Goal: Transaction & Acquisition: Purchase product/service

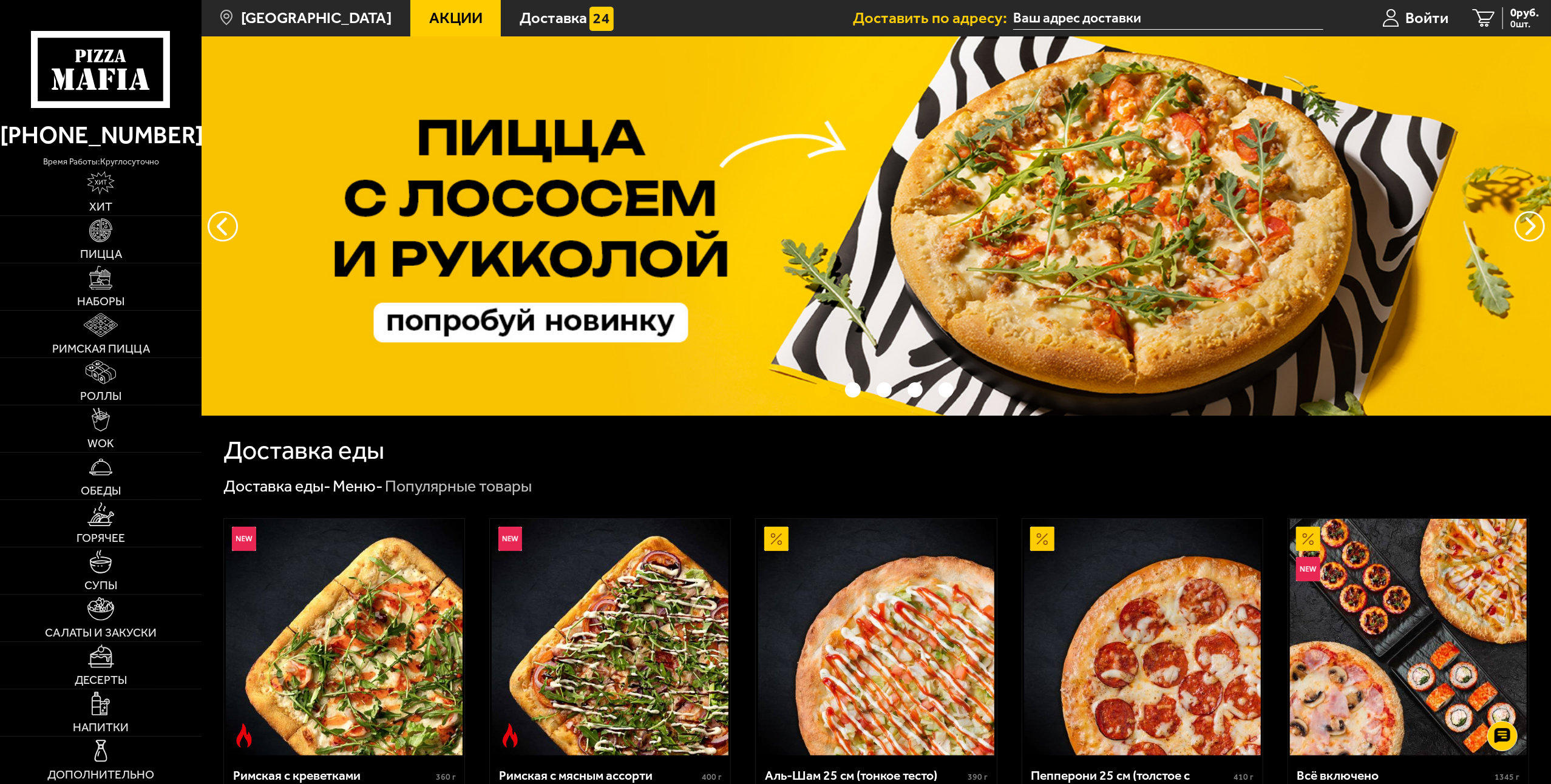
click at [1230, 13] on input "text" at bounding box center [1168, 18] width 311 height 22
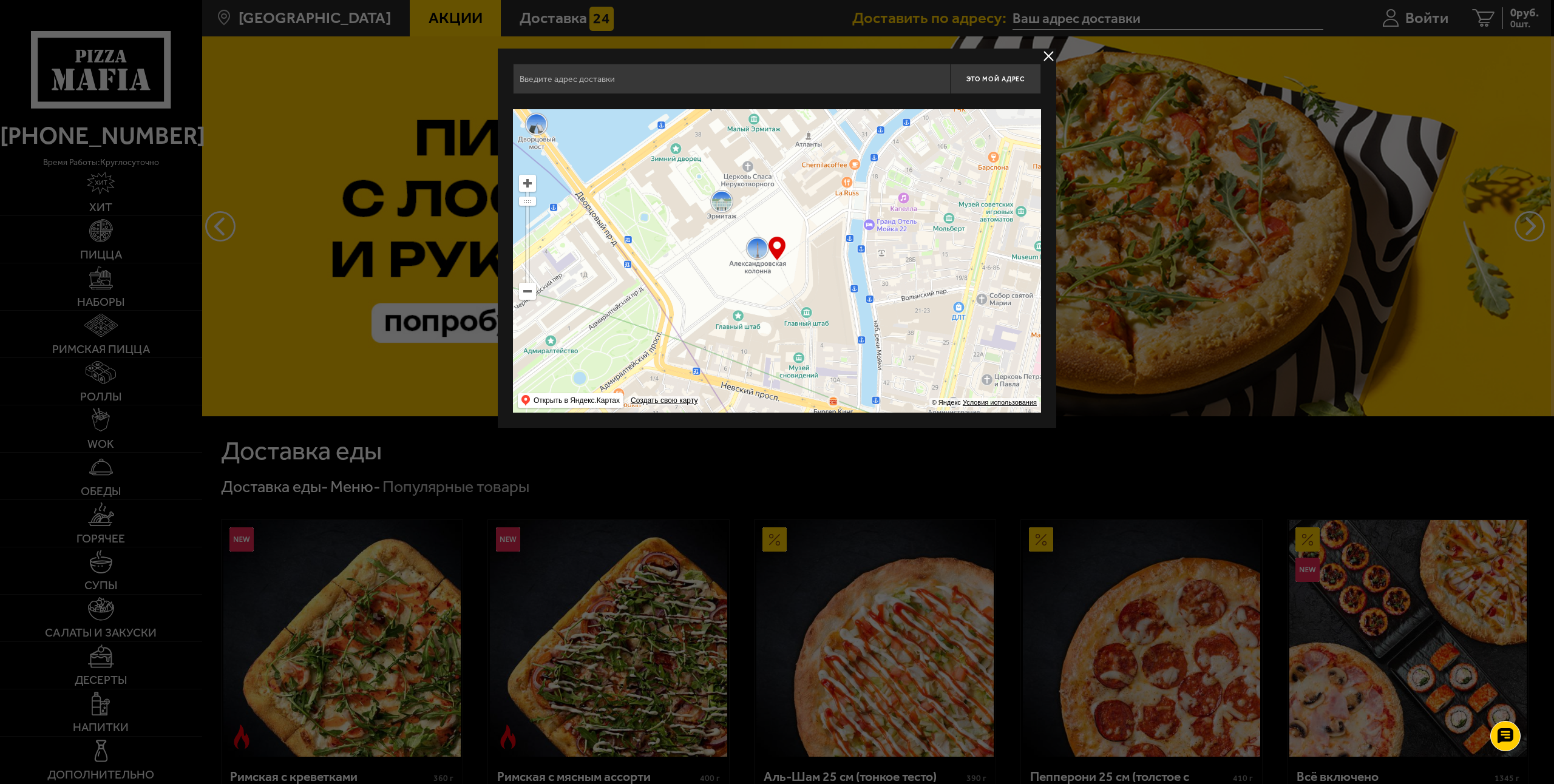
drag, startPoint x: 955, startPoint y: 190, endPoint x: 751, endPoint y: 118, distance: 216.3
click at [751, 118] on ymaps at bounding box center [777, 261] width 528 height 303
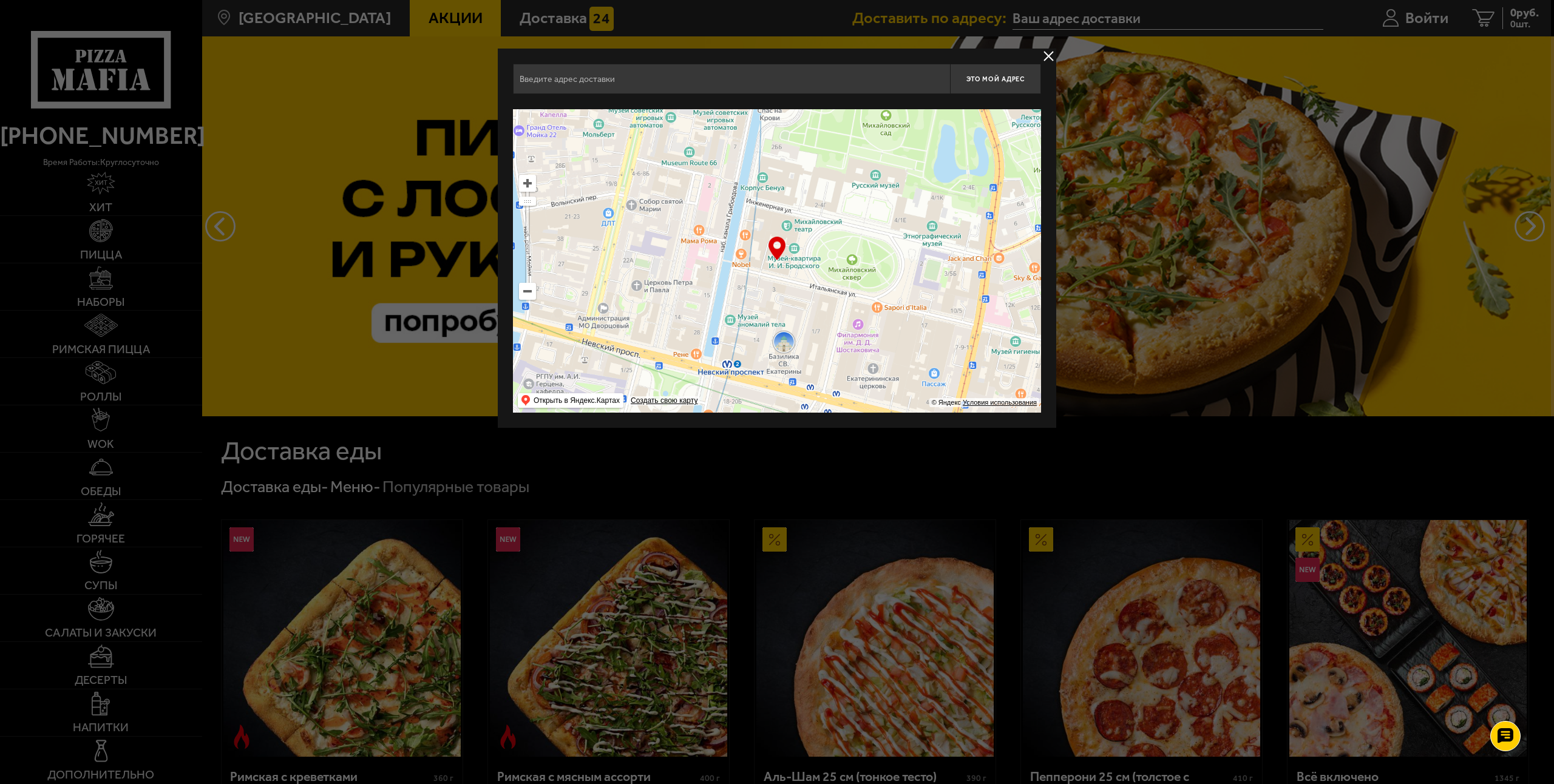
click at [821, 69] on input "text" at bounding box center [731, 79] width 437 height 30
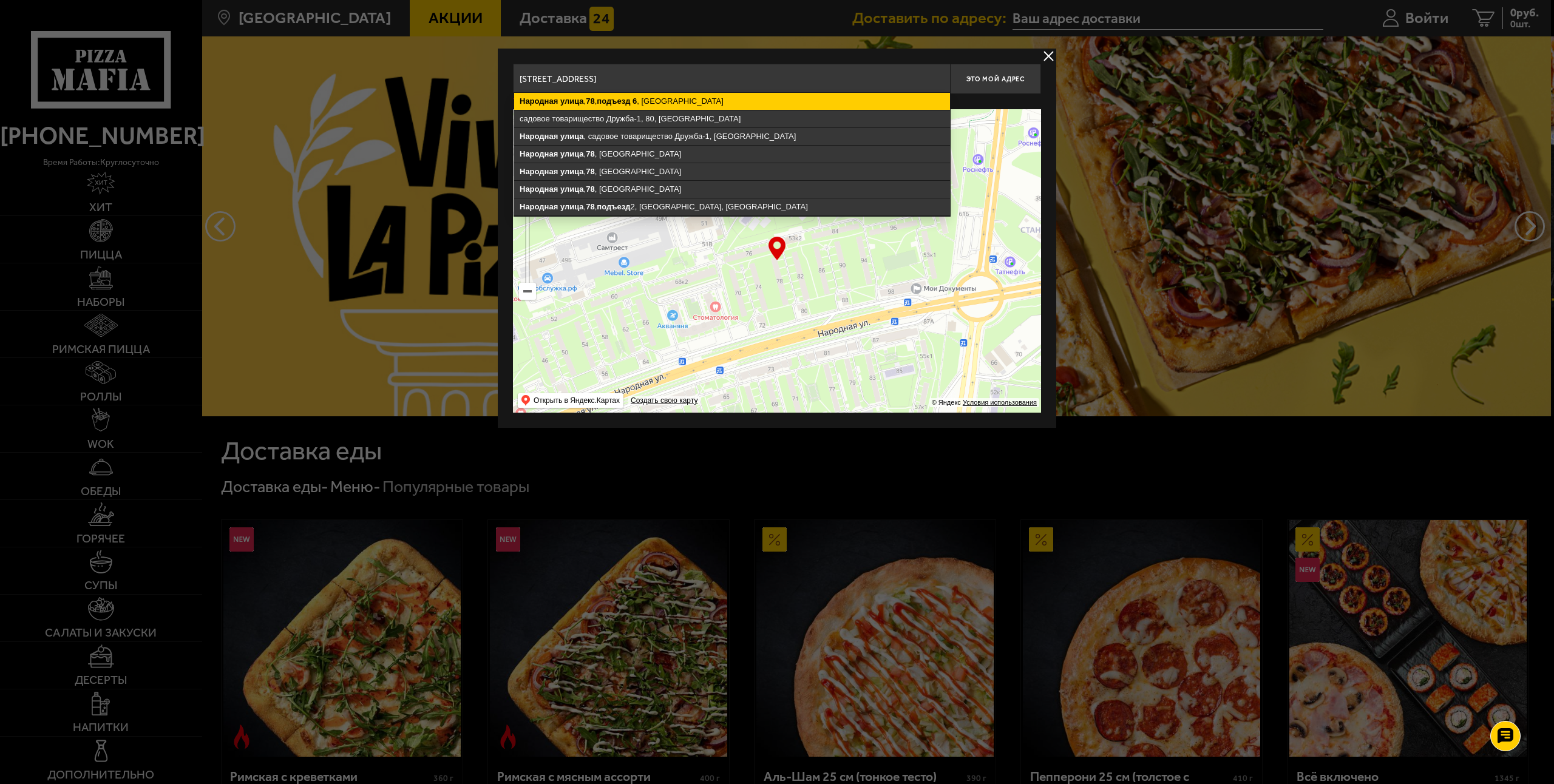
click at [666, 103] on ymaps "[STREET_ADDRESS]" at bounding box center [732, 102] width 436 height 17
type input "[STREET_ADDRESS]"
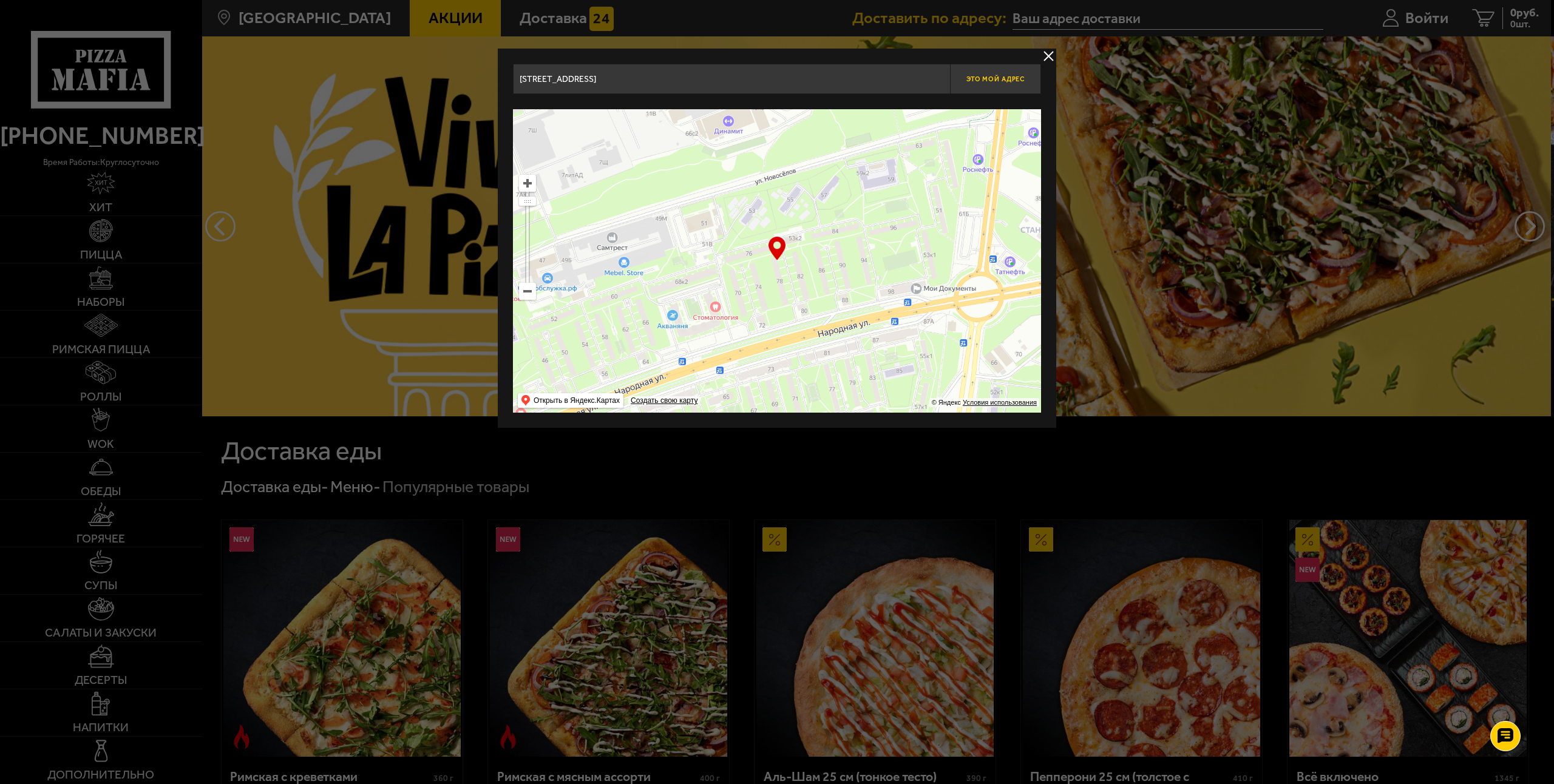
click at [971, 81] on span "Это мой адрес" at bounding box center [995, 79] width 59 height 8
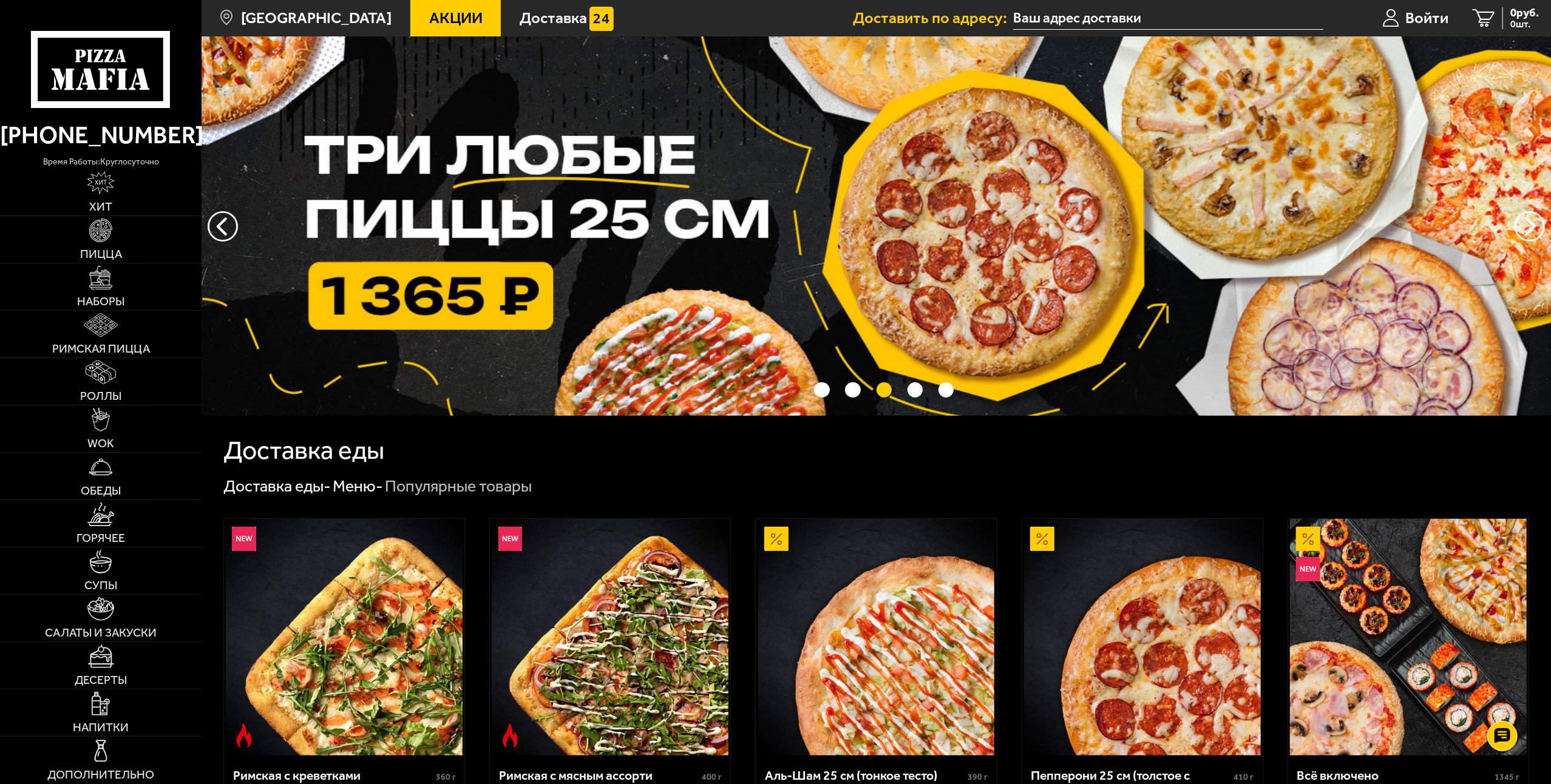
click at [1079, 16] on input "text" at bounding box center [1168, 18] width 311 height 22
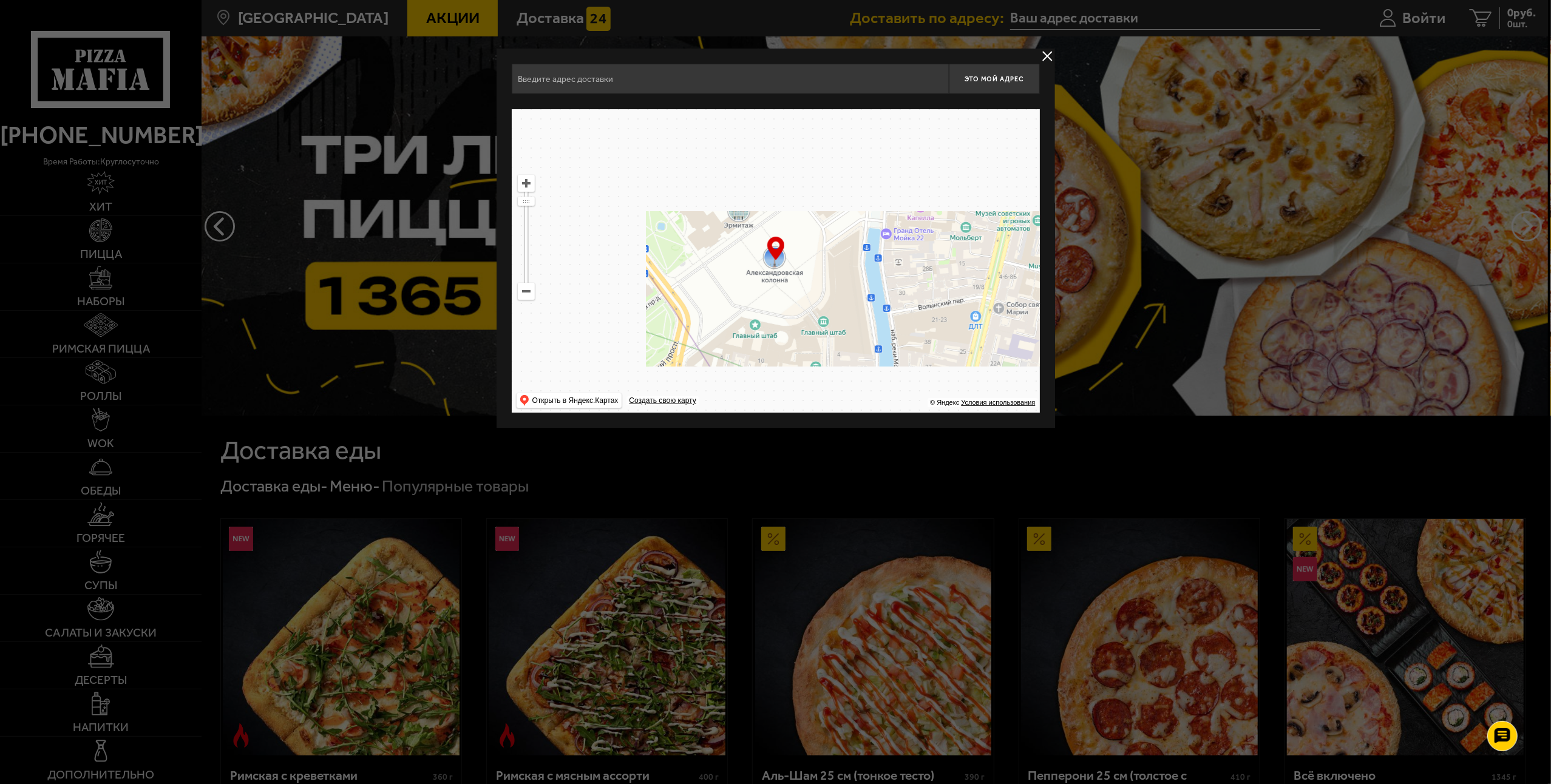
type input "[STREET_ADDRESS]"
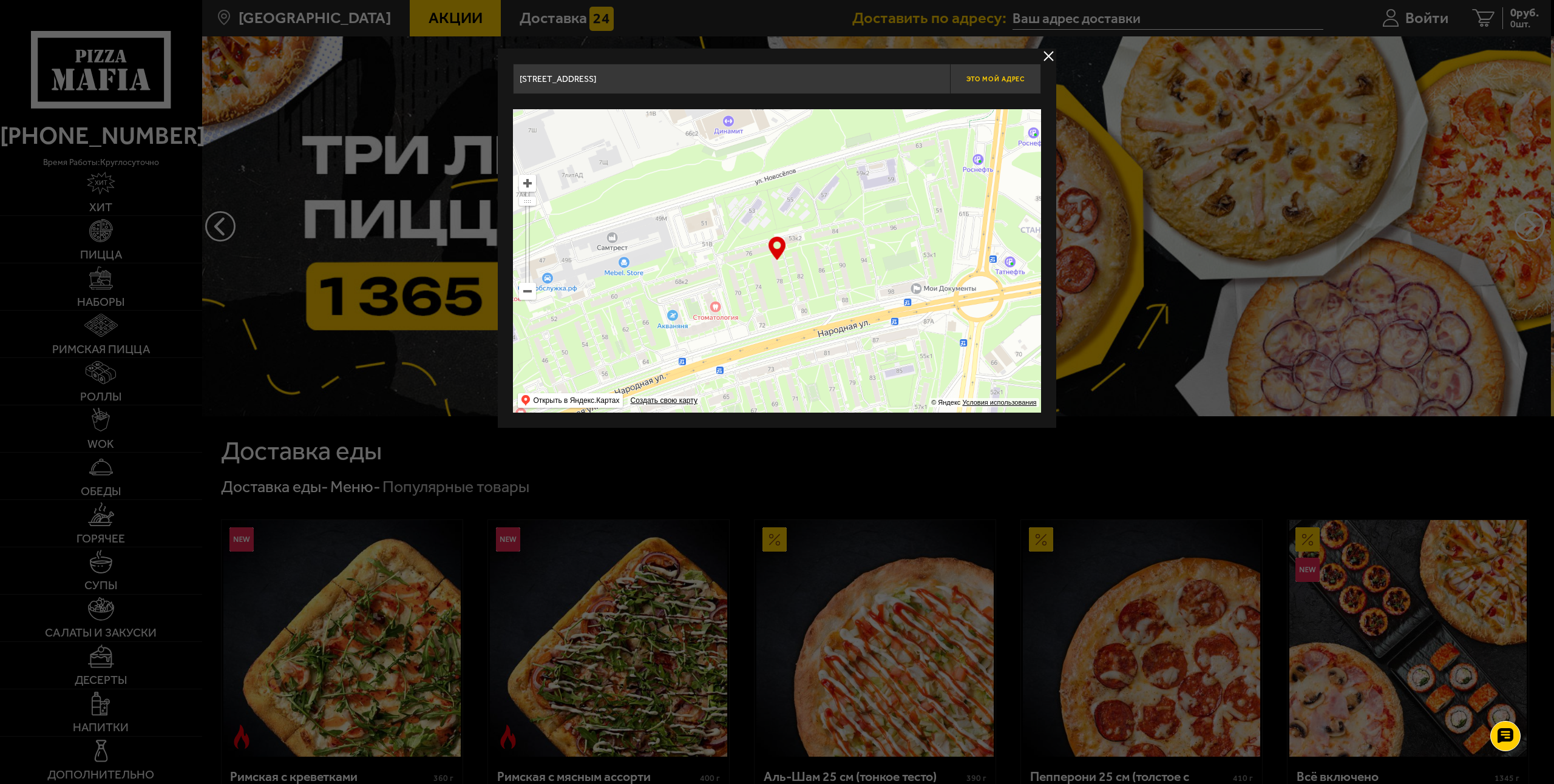
click at [998, 78] on span "Это мой адрес" at bounding box center [995, 79] width 59 height 8
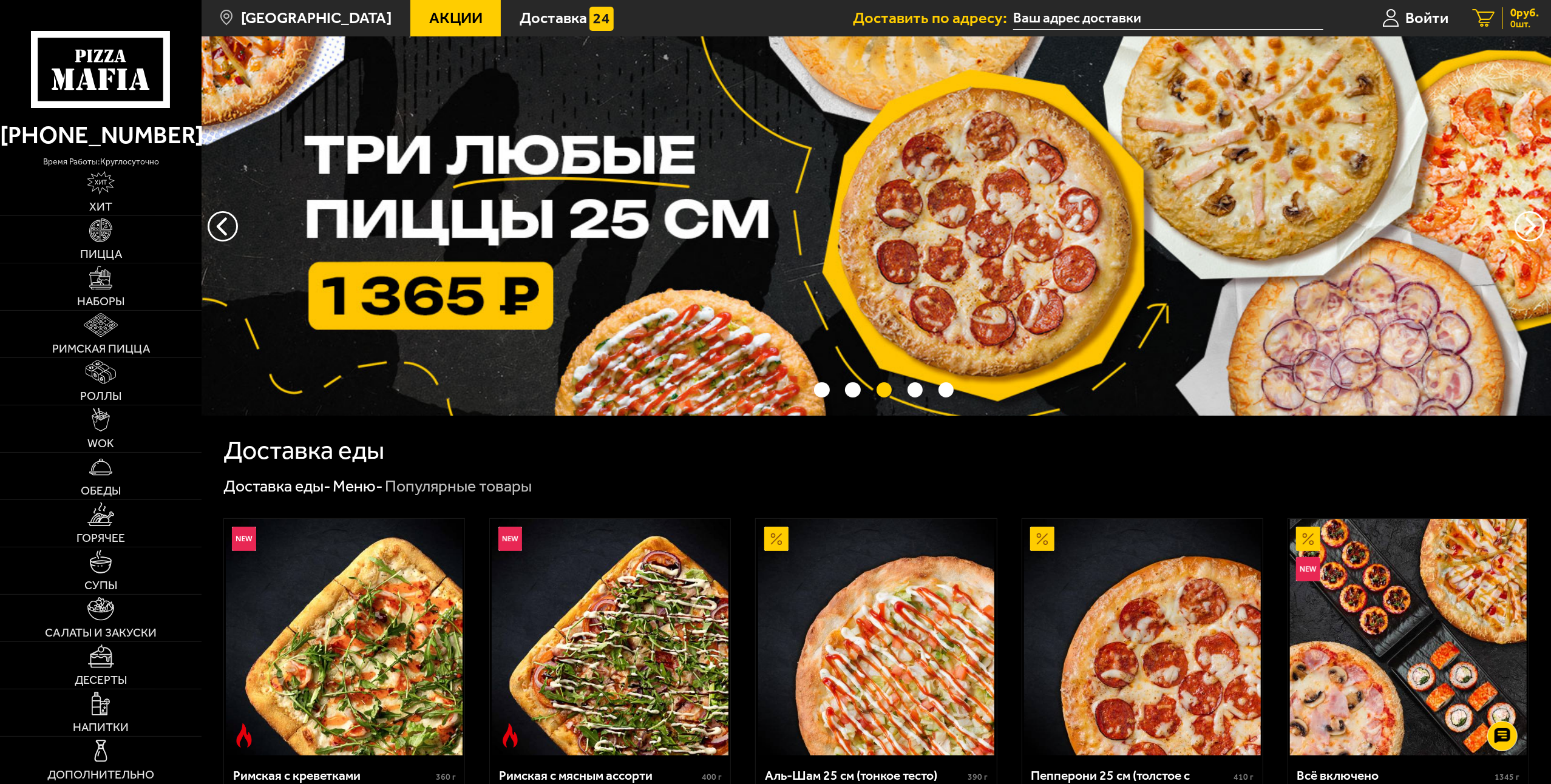
click at [1485, 15] on icon at bounding box center [1483, 18] width 22 height 18
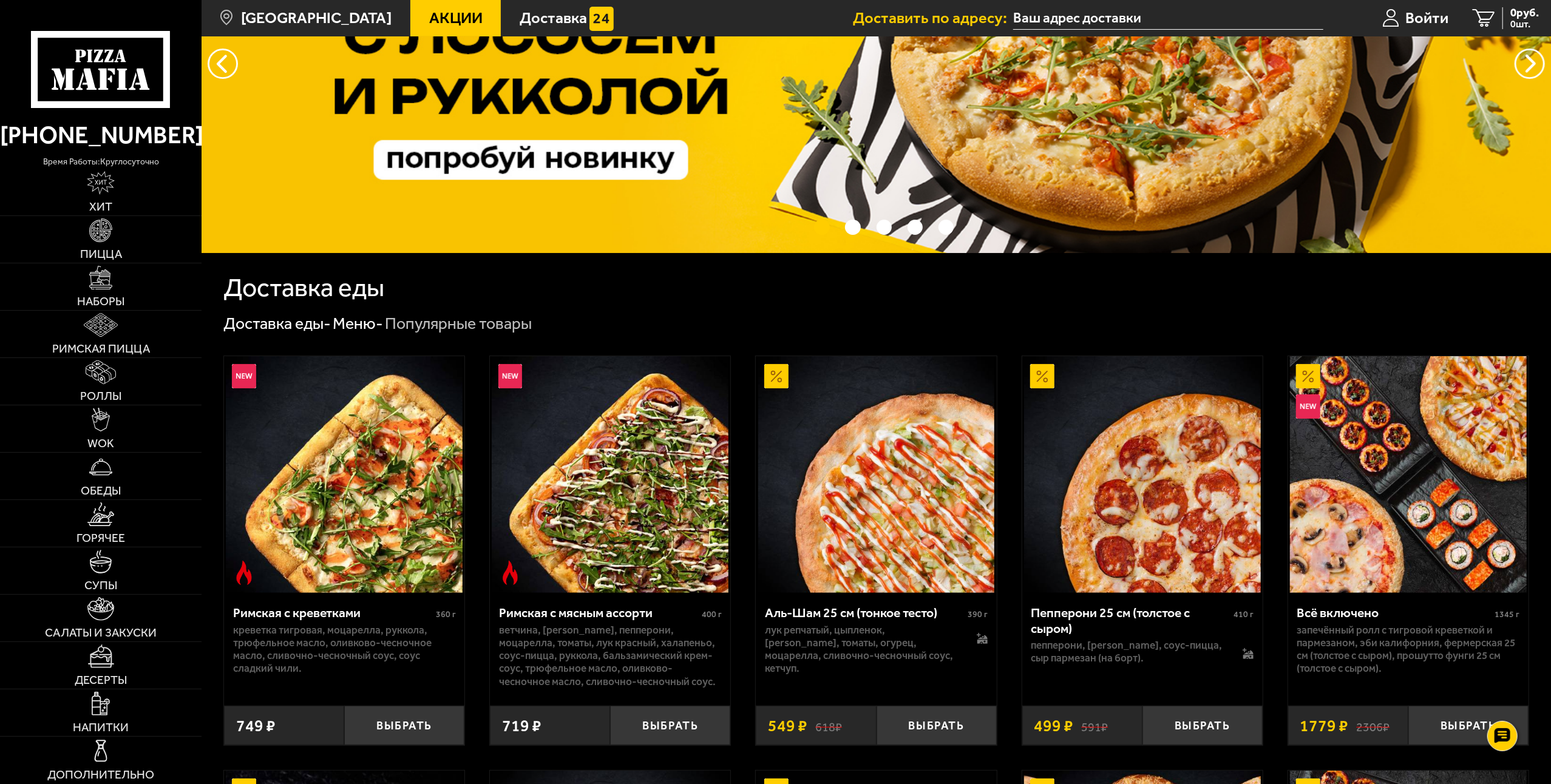
scroll to position [243, 0]
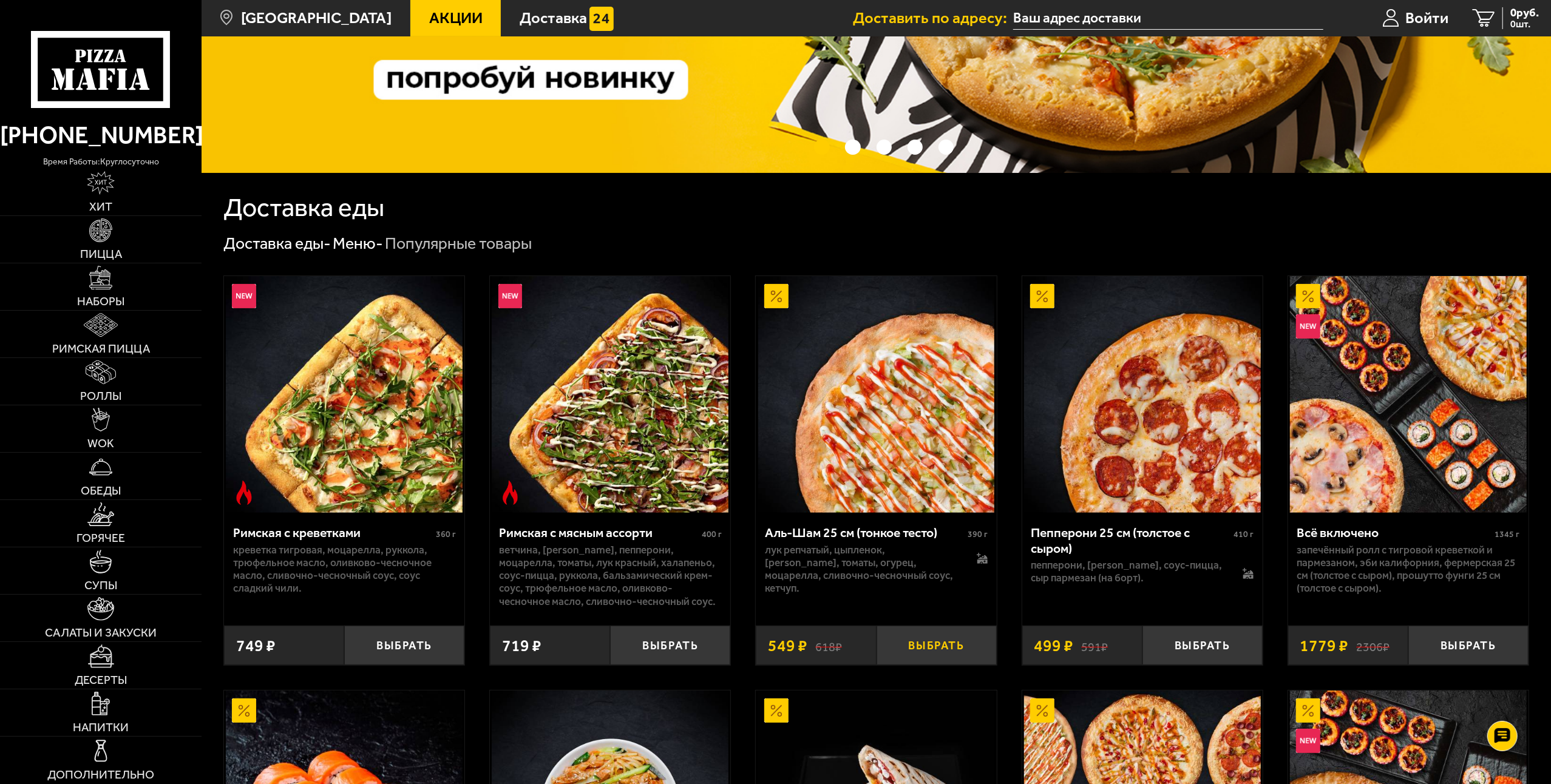
click at [928, 642] on button "Выбрать" at bounding box center [937, 645] width 120 height 39
click at [975, 651] on button "+" at bounding box center [976, 645] width 40 height 39
click at [1502, 22] on span "3 шт." at bounding box center [1516, 24] width 47 height 10
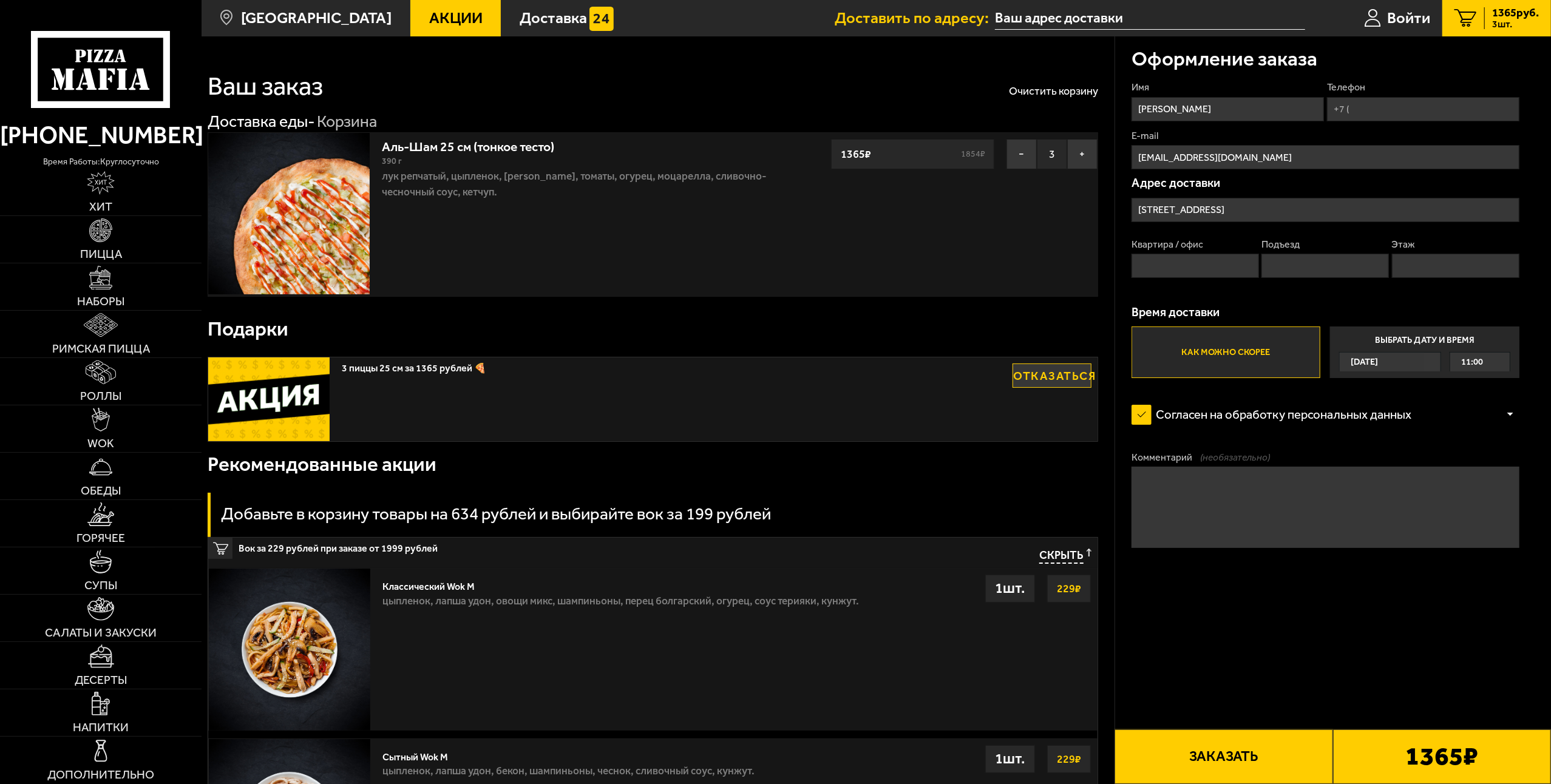
click at [1199, 250] on label "Квартира / офис" at bounding box center [1195, 244] width 127 height 13
click at [1199, 253] on input "Квартира / офис" at bounding box center [1195, 266] width 127 height 25
type input "90"
click at [1316, 275] on input "Подъезд" at bounding box center [1324, 266] width 127 height 25
type input "5"
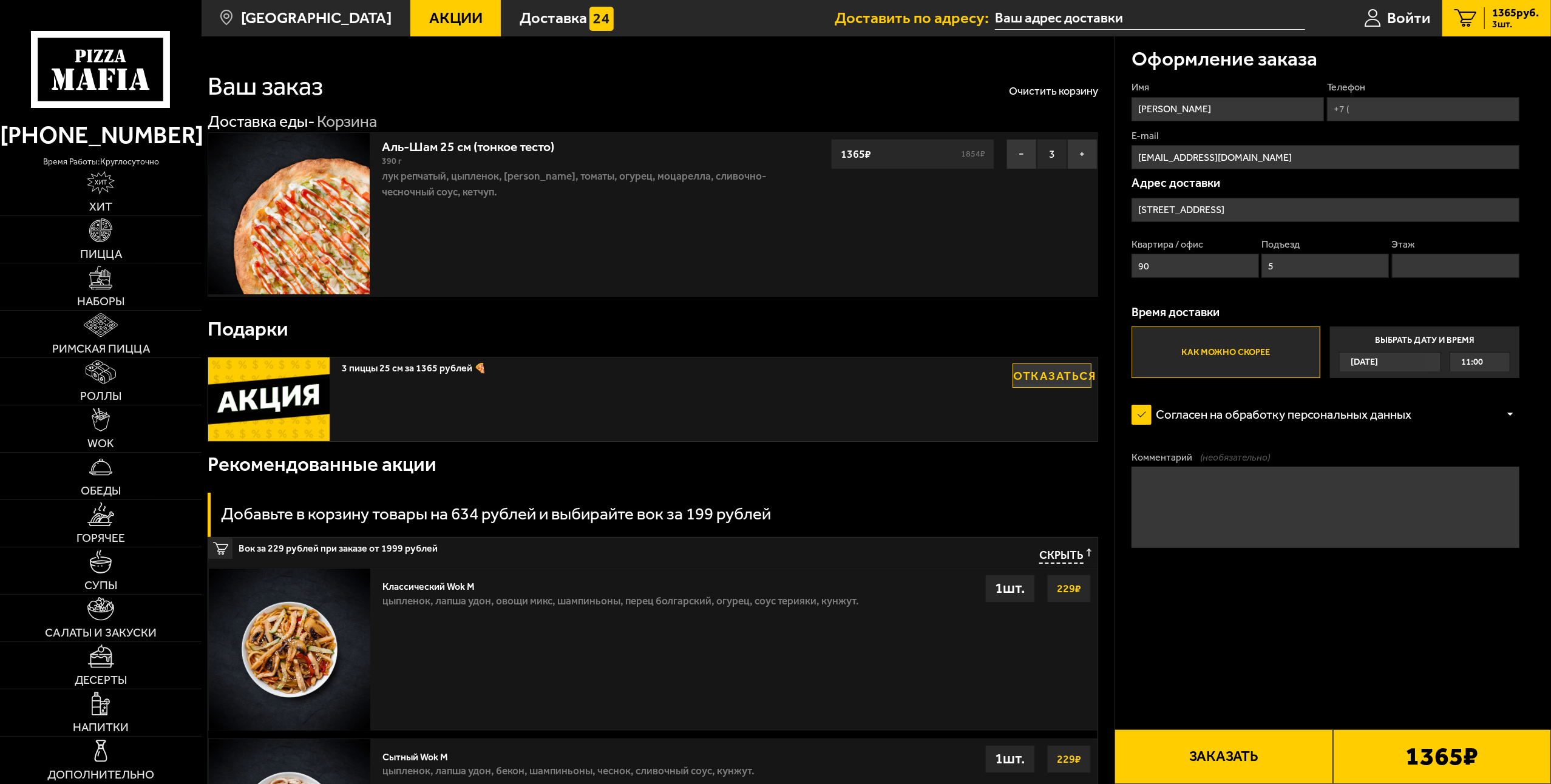
click at [1404, 256] on input "Этаж" at bounding box center [1455, 266] width 127 height 25
type input "5"
click at [1026, 161] on button "−" at bounding box center [1021, 153] width 30 height 30
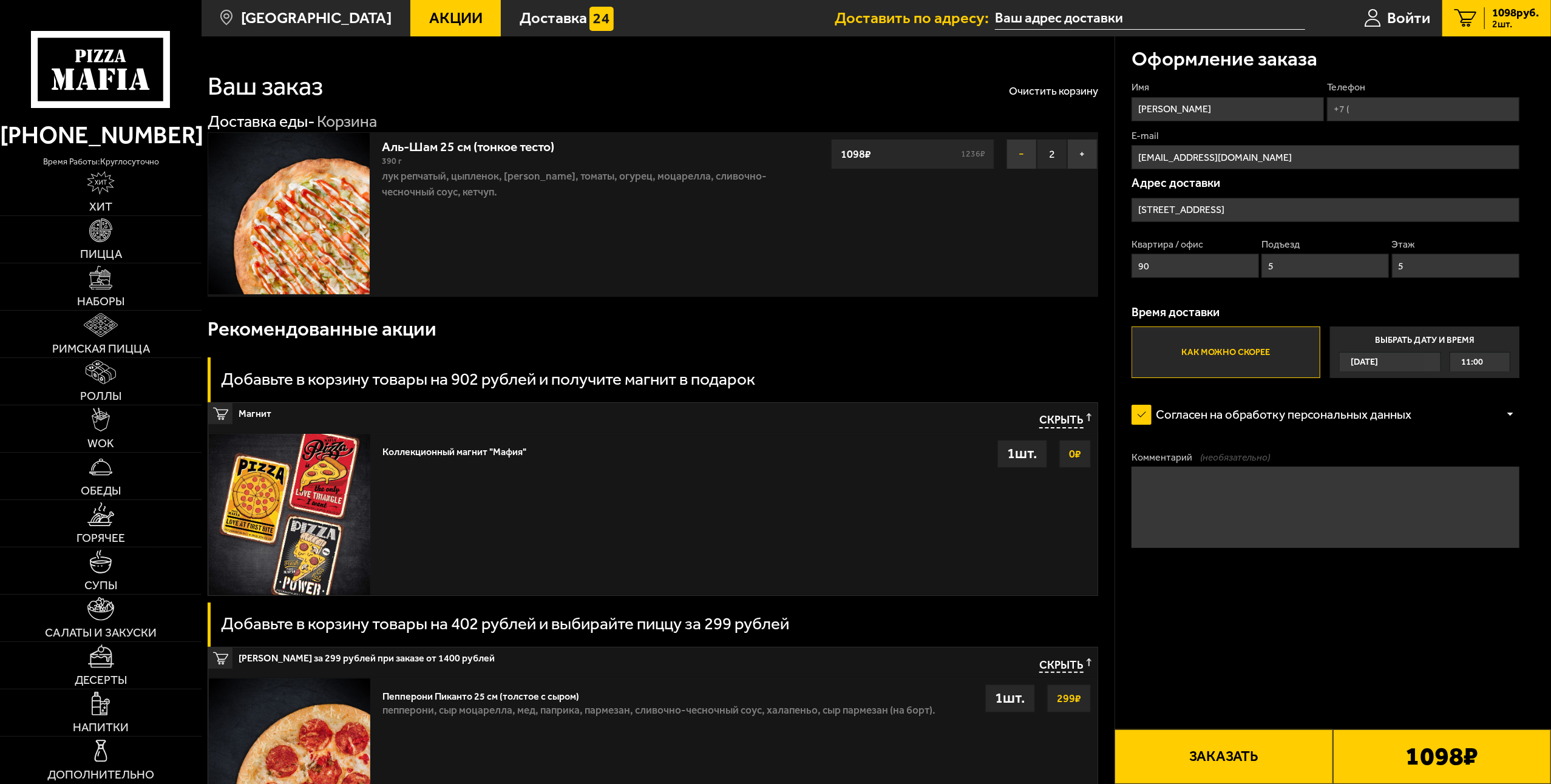
click at [1026, 161] on button "−" at bounding box center [1021, 153] width 30 height 30
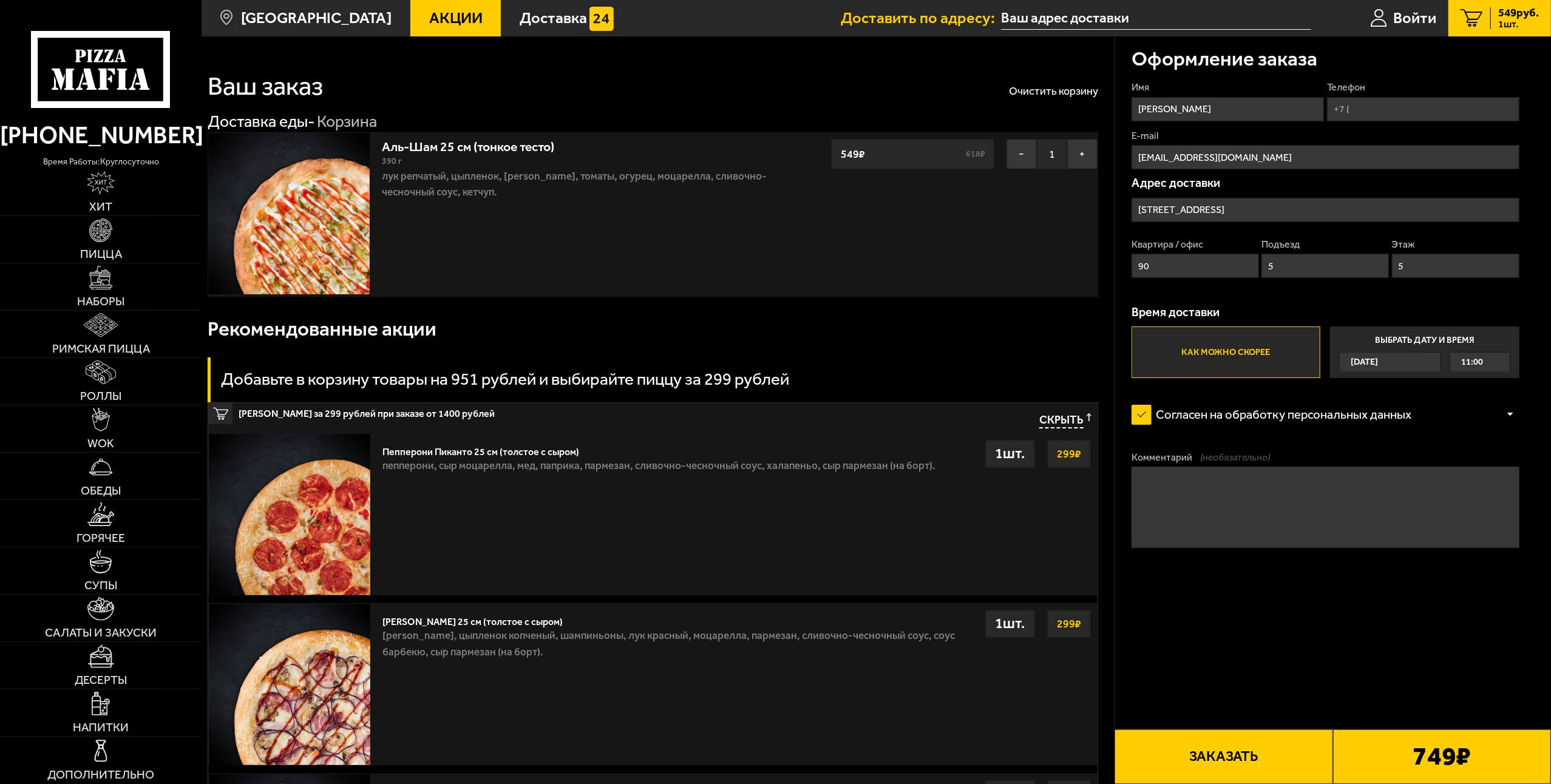
click at [1339, 102] on input "Телефон" at bounding box center [1423, 109] width 193 height 25
type input "[PHONE_NUMBER]"
click at [1311, 744] on button "Заказать" at bounding box center [1224, 756] width 218 height 55
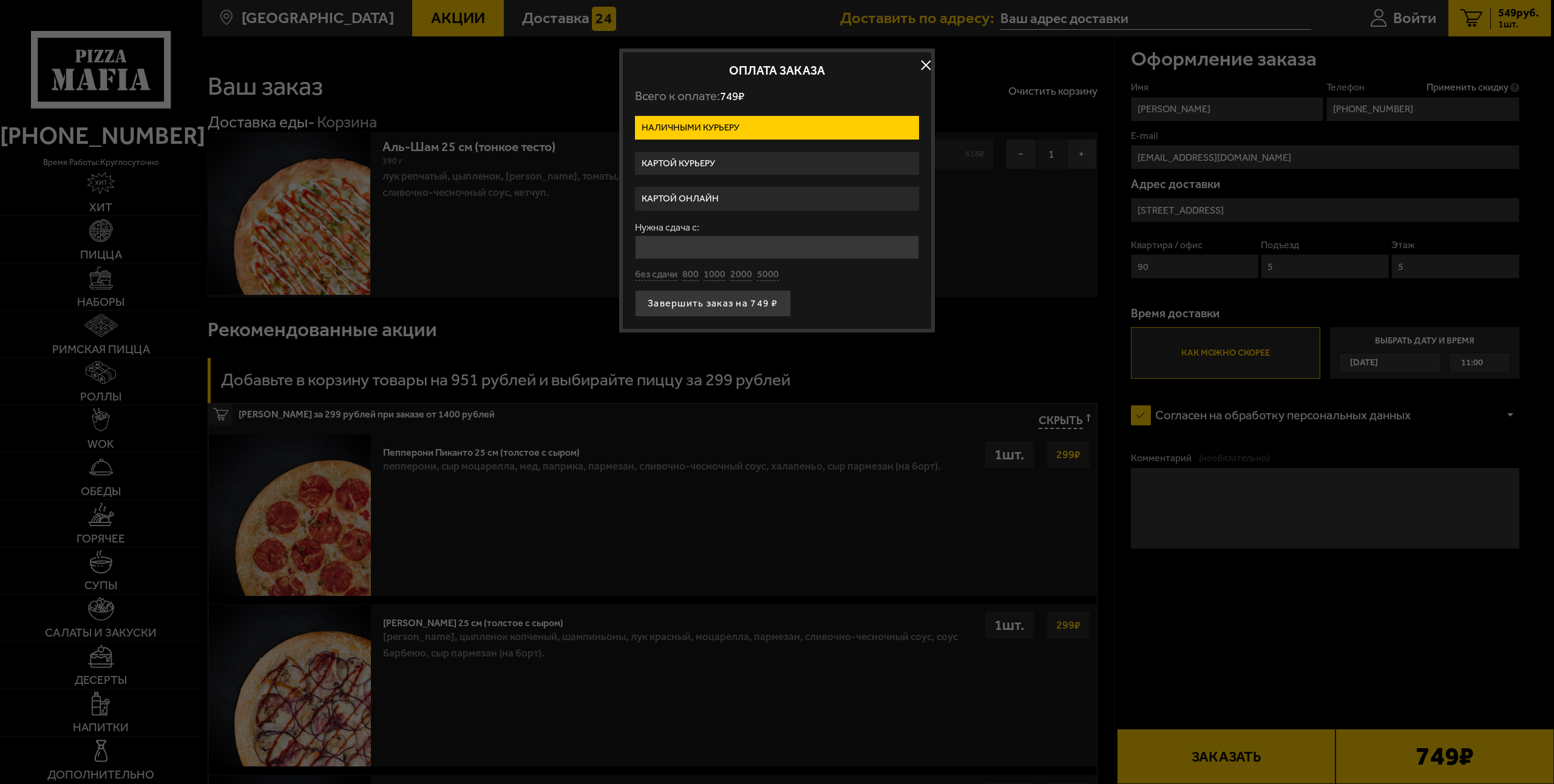
click at [752, 193] on label "Картой онлайн" at bounding box center [777, 199] width 284 height 24
click at [0, 0] on input "Картой онлайн" at bounding box center [0, 0] width 0 height 0
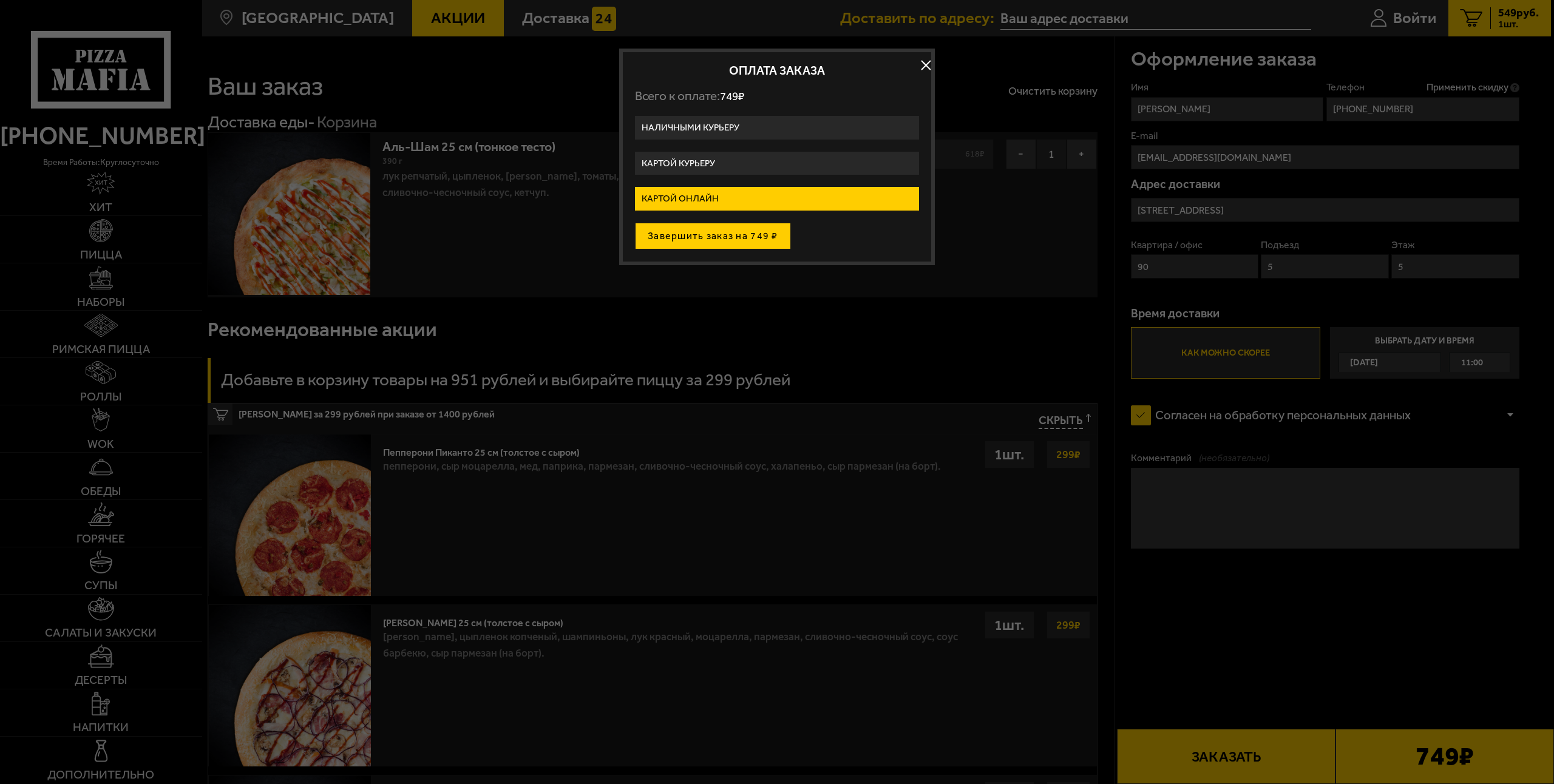
click at [757, 233] on button "Завершить заказ на 749 ₽" at bounding box center [713, 236] width 156 height 27
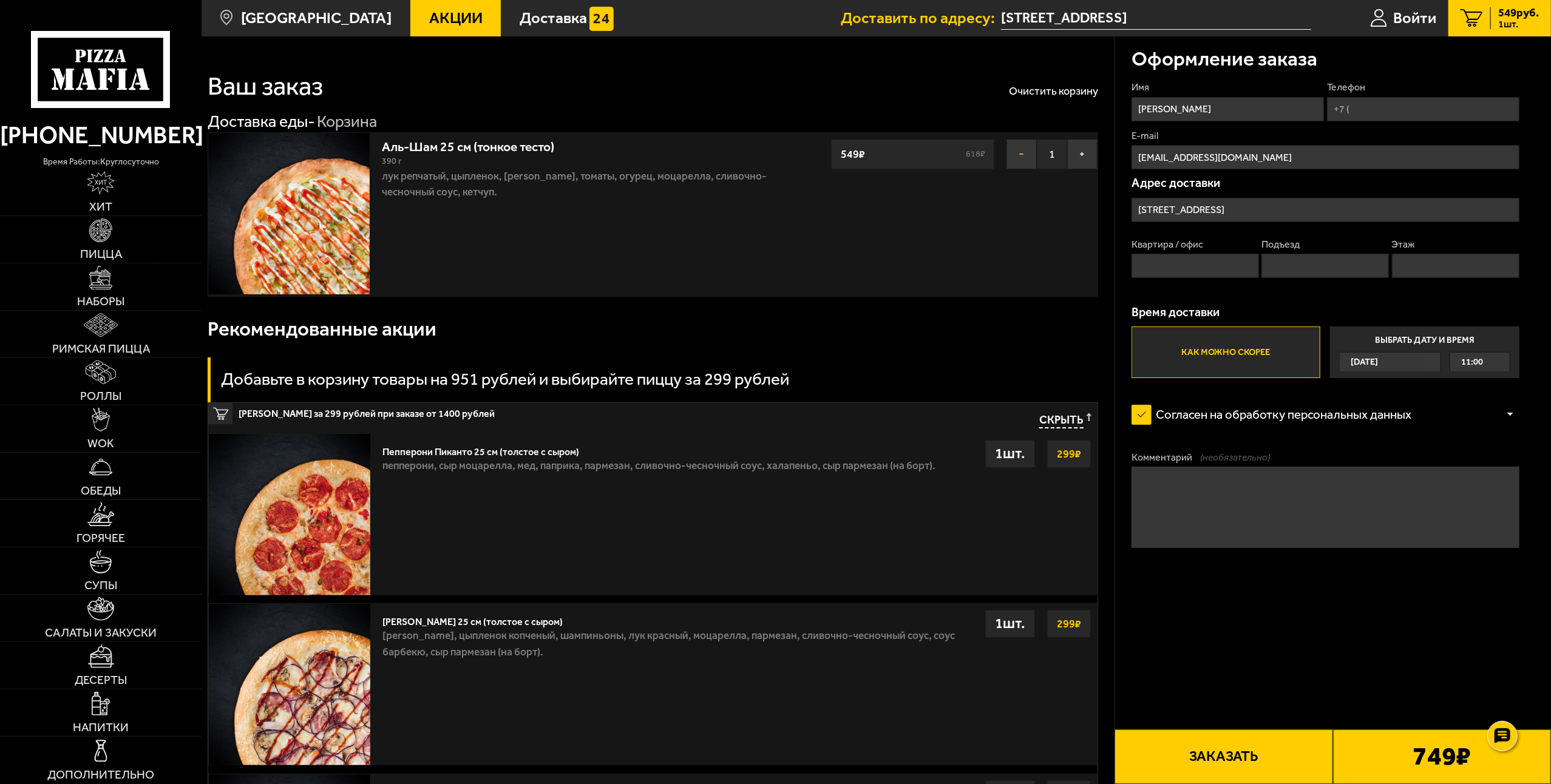
click at [1026, 165] on button "−" at bounding box center [1021, 153] width 30 height 30
